Goal: Obtain resource: Download file/media

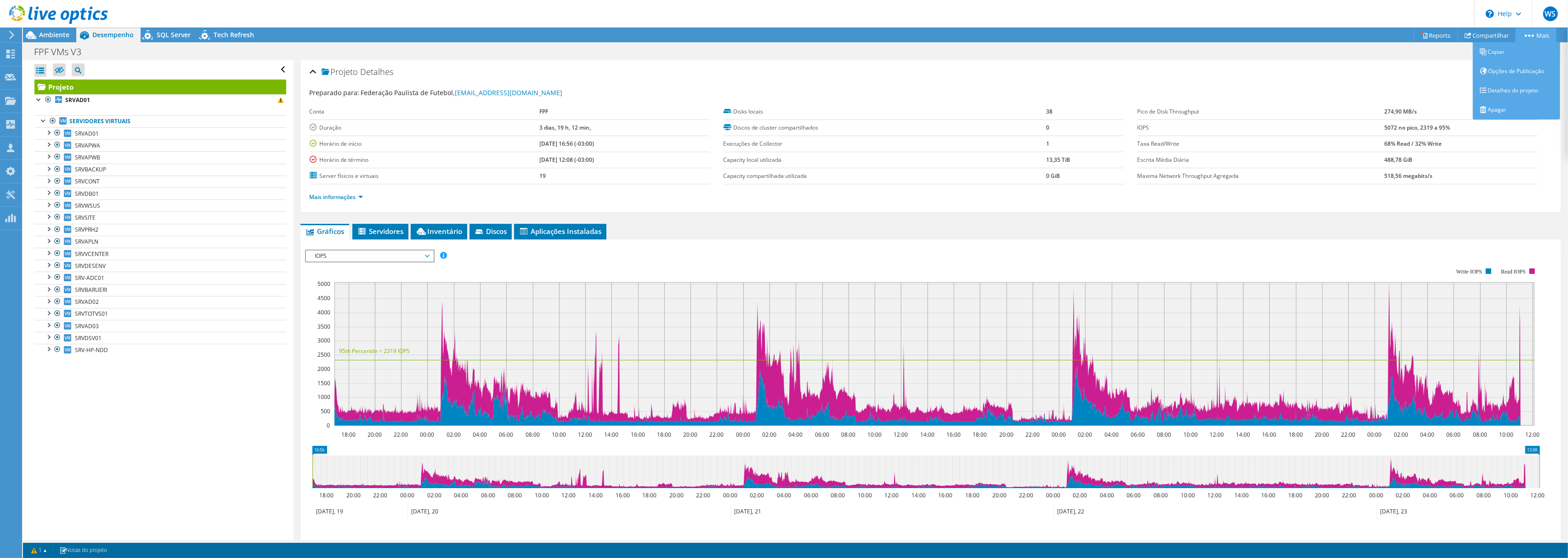
click at [1534, 35] on link "Mais" at bounding box center [1536, 35] width 41 height 14
click at [81, 117] on link "Servidores virtuais" at bounding box center [160, 121] width 252 height 12
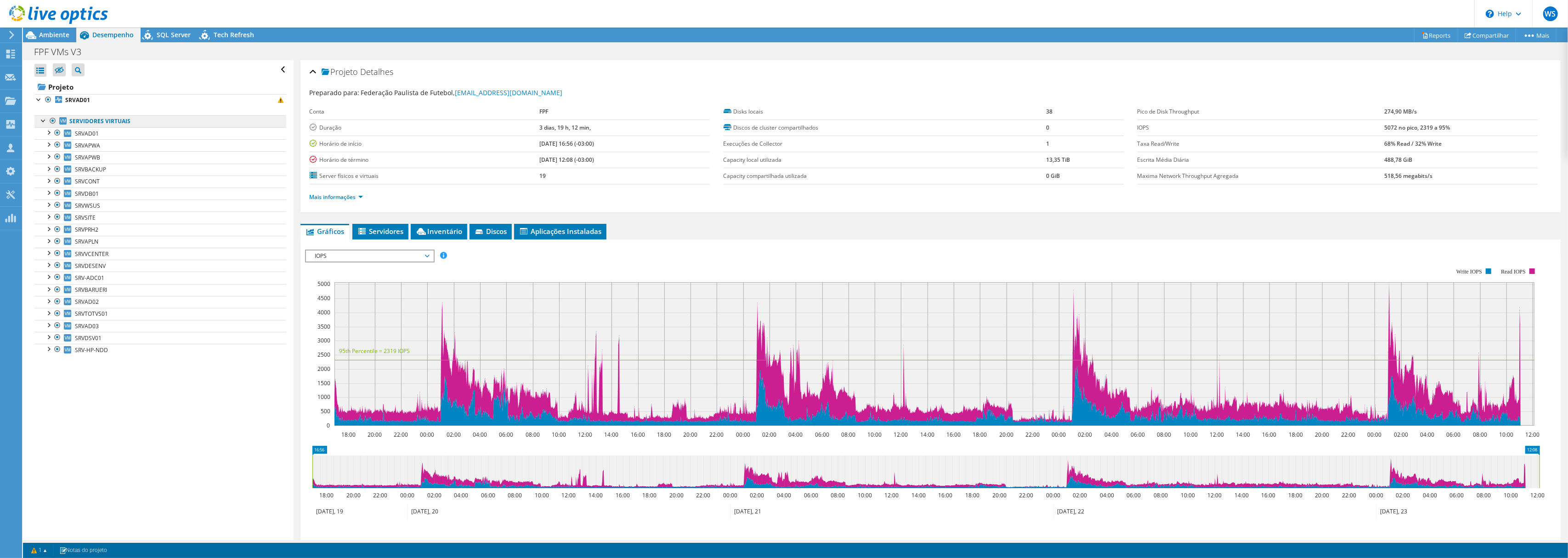
click at [81, 120] on link "Servidores virtuais" at bounding box center [160, 121] width 252 height 12
click at [1441, 32] on link "Reports" at bounding box center [1436, 35] width 44 height 14
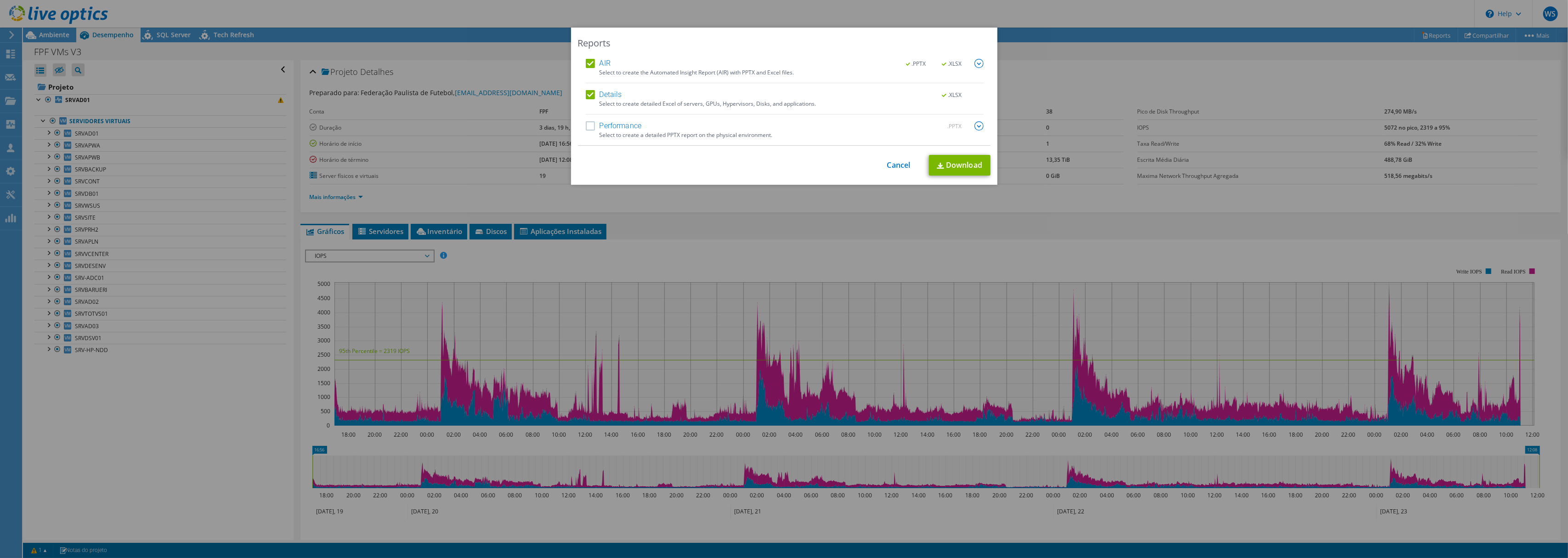
click at [609, 123] on label "Performance" at bounding box center [614, 125] width 56 height 9
click at [0, 0] on input "Performance" at bounding box center [0, 0] width 0 height 0
click at [949, 163] on link "Download" at bounding box center [960, 165] width 62 height 21
drag, startPoint x: 900, startPoint y: 160, endPoint x: 564, endPoint y: 121, distance: 338.3
click at [900, 161] on link "Cancel" at bounding box center [899, 165] width 23 height 9
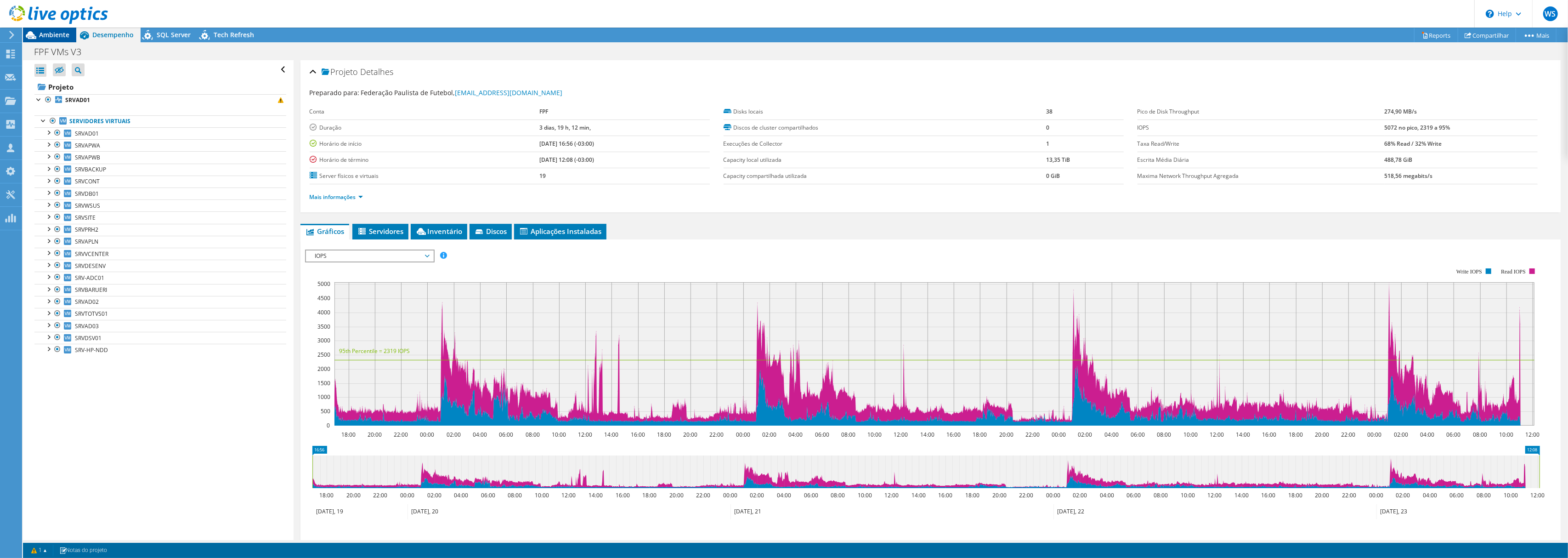
click at [51, 36] on span "Ambiente" at bounding box center [55, 34] width 30 height 9
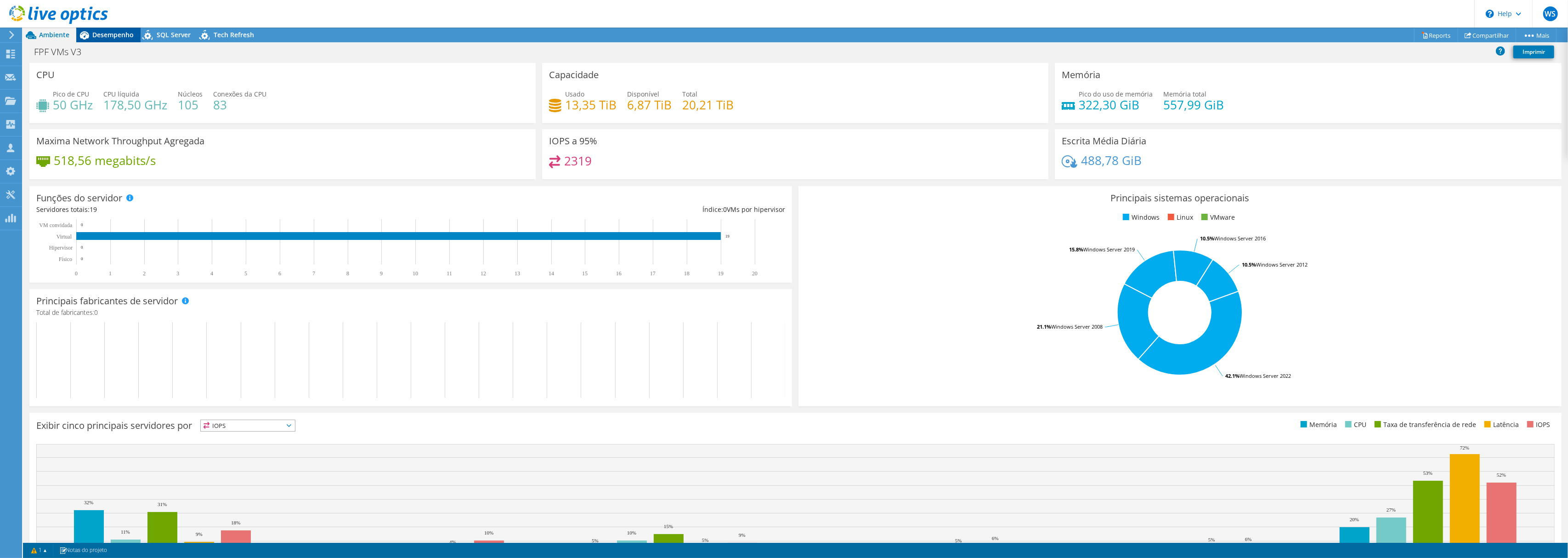
click at [107, 31] on span "Desempenho" at bounding box center [113, 34] width 42 height 9
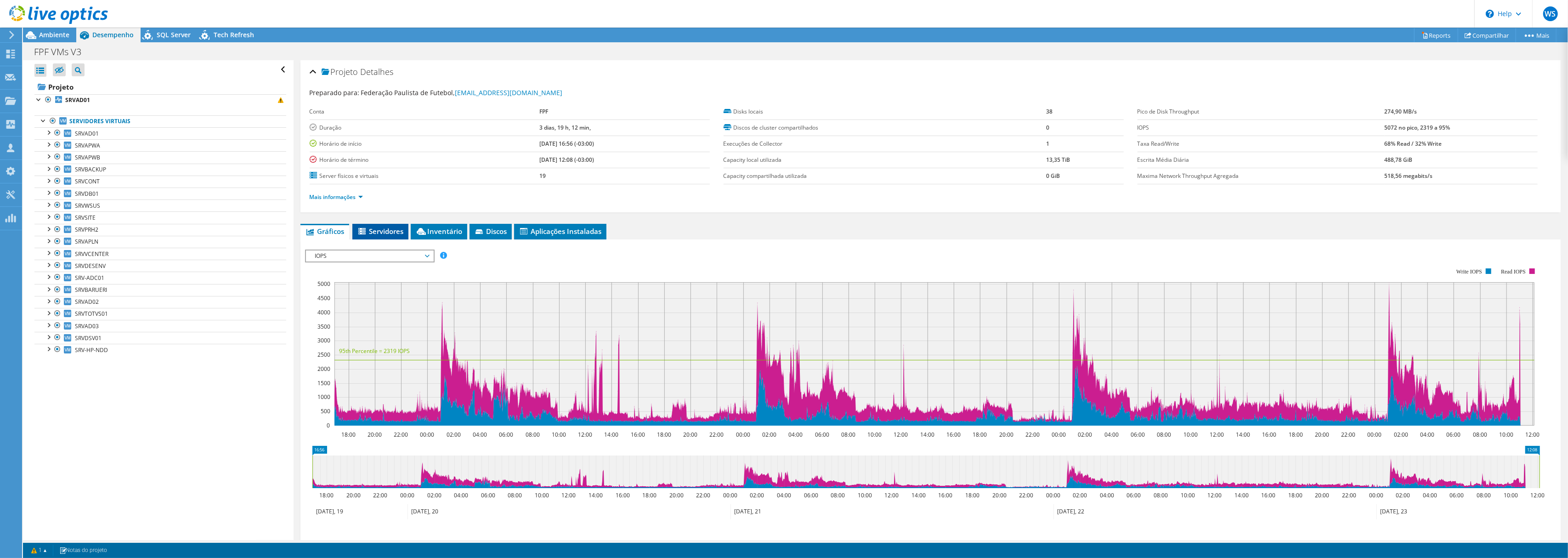
click at [371, 228] on span "Servidores" at bounding box center [380, 231] width 46 height 9
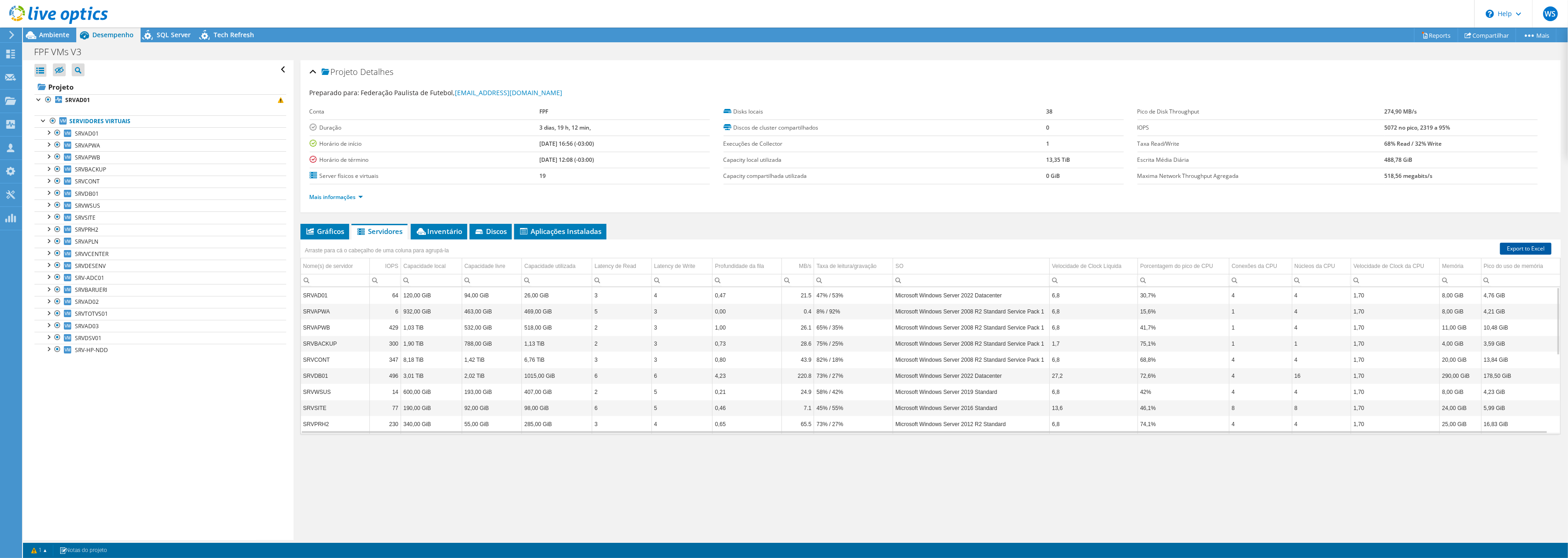
click at [1534, 248] on link "Export to Excel" at bounding box center [1526, 249] width 51 height 12
